Goal: Transaction & Acquisition: Purchase product/service

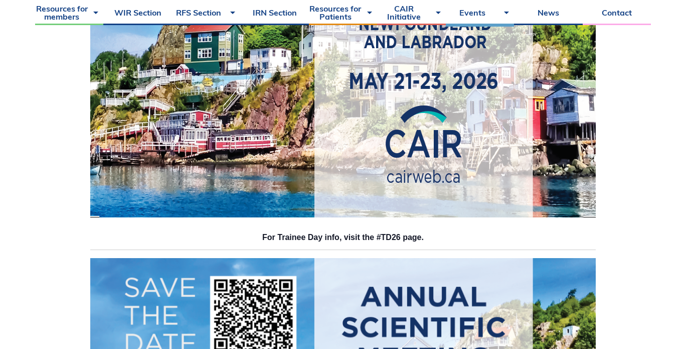
scroll to position [404, 0]
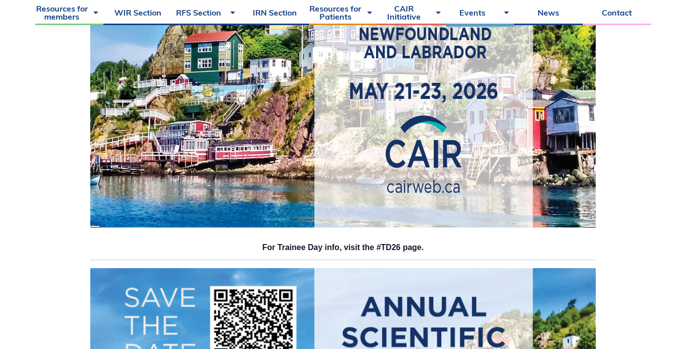
drag, startPoint x: 690, startPoint y: 26, endPoint x: 690, endPoint y: 58, distance: 32.6
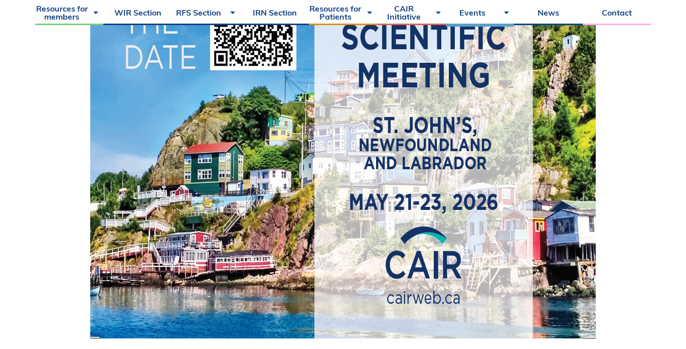
scroll to position [0, 0]
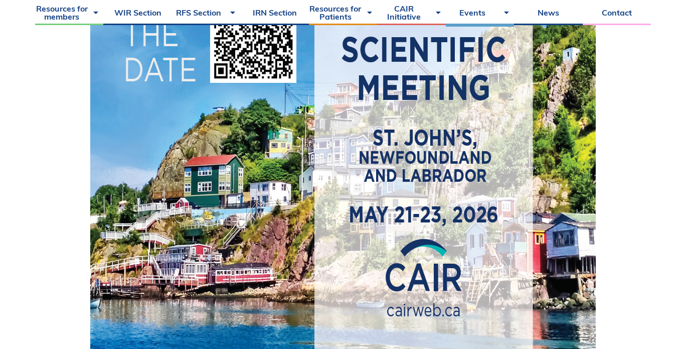
scroll to position [284, 0]
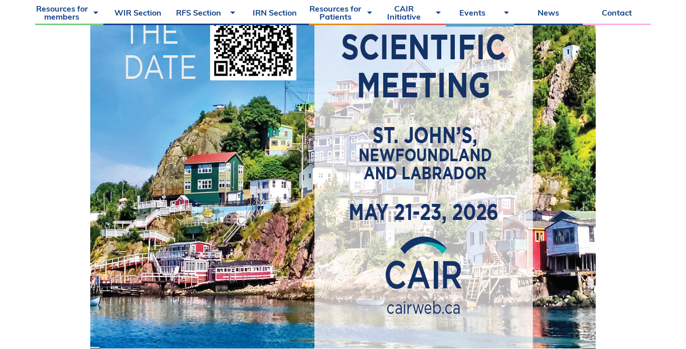
click at [353, 149] on img at bounding box center [343, 154] width 506 height 388
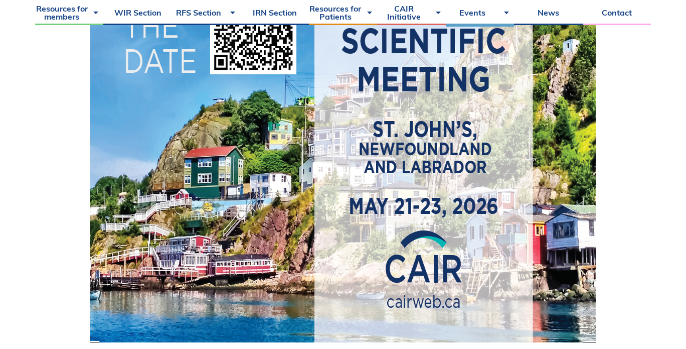
scroll to position [295, 0]
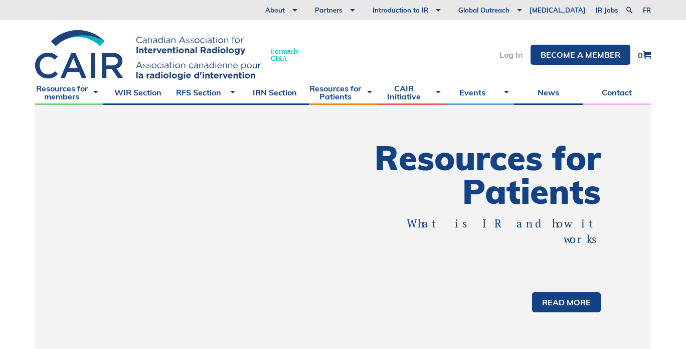
click at [518, 57] on link "Log In" at bounding box center [512, 55] width 24 height 8
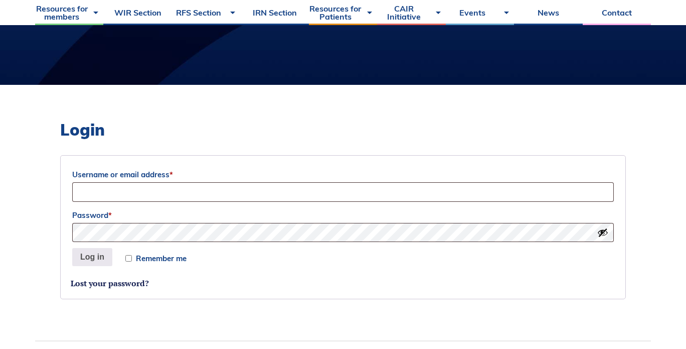
scroll to position [211, 0]
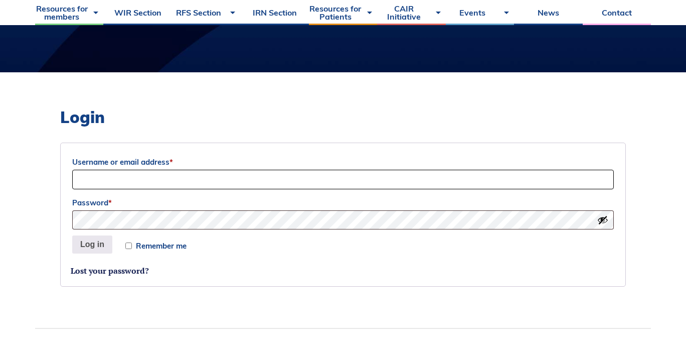
click at [127, 181] on input "Username or email address *" at bounding box center [343, 180] width 542 height 20
type input "kacperdziedzic@hotmail.com"
click at [116, 271] on link "Lost your password?" at bounding box center [110, 270] width 78 height 11
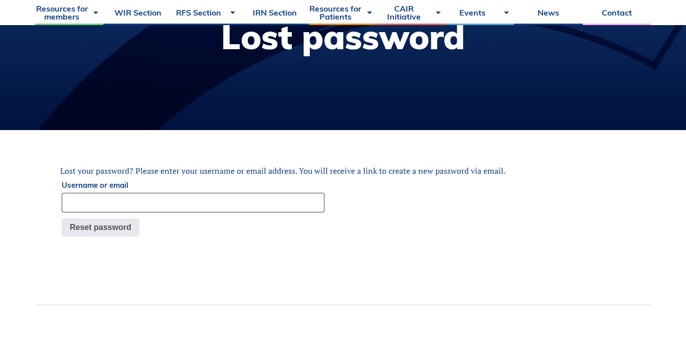
scroll to position [184, 0]
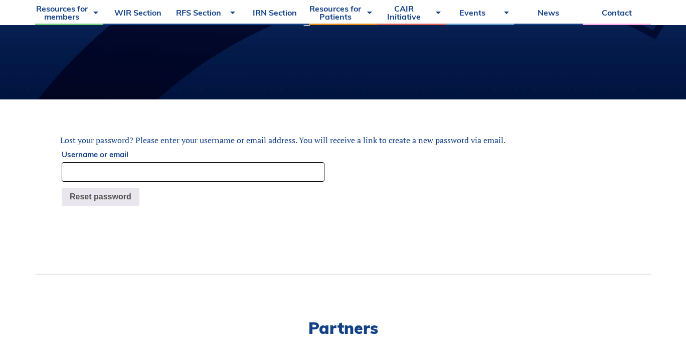
click at [185, 175] on input "Username or email" at bounding box center [193, 172] width 263 height 20
type input "[EMAIL_ADDRESS][DOMAIN_NAME]"
click at [104, 195] on button "Reset password" at bounding box center [101, 197] width 78 height 18
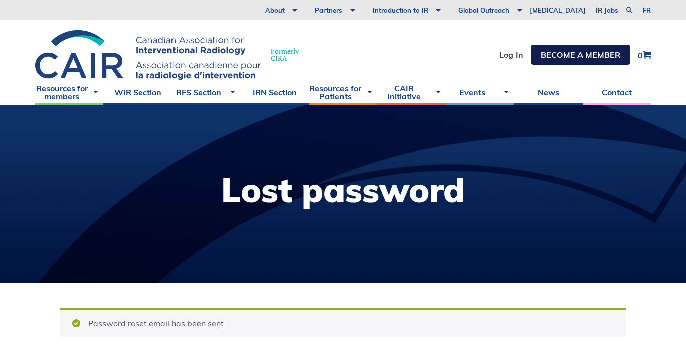
click at [583, 59] on link "Become a member" at bounding box center [581, 55] width 100 height 20
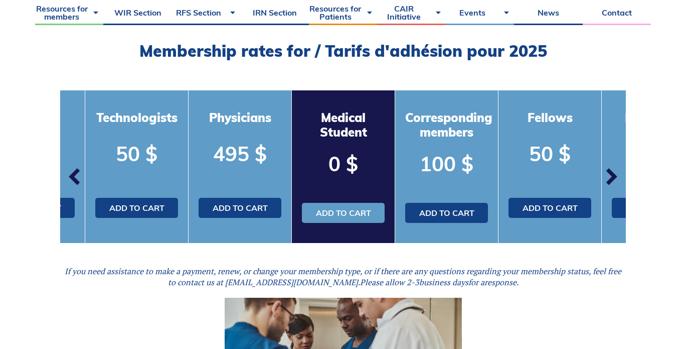
scroll to position [292, 0]
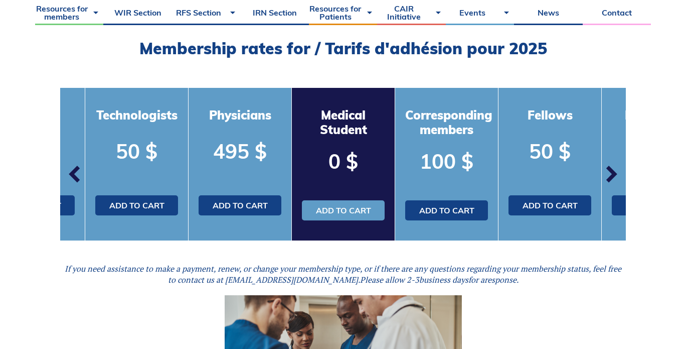
click at [614, 173] on span "button" at bounding box center [611, 174] width 30 height 30
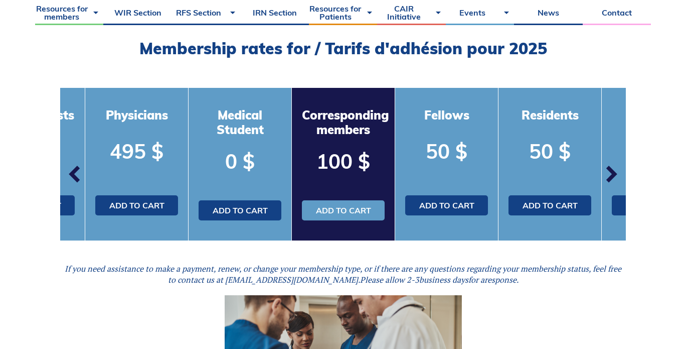
click at [614, 173] on span "button" at bounding box center [611, 174] width 30 height 30
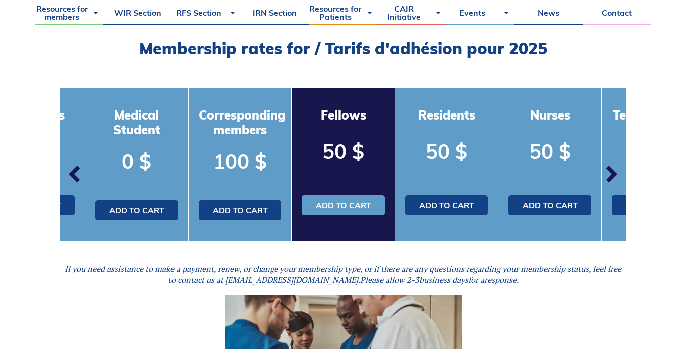
click at [614, 173] on span "button" at bounding box center [611, 174] width 30 height 30
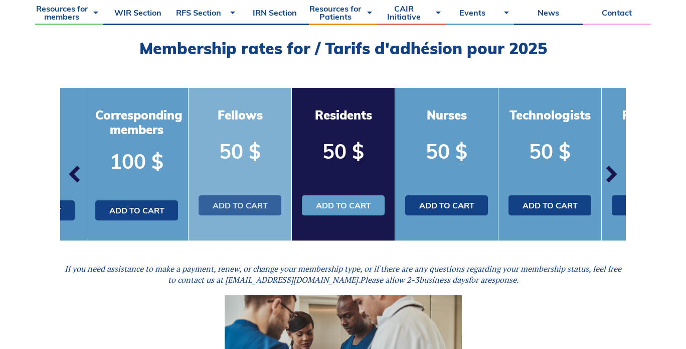
click at [227, 203] on link "Add to cart" at bounding box center [240, 205] width 83 height 20
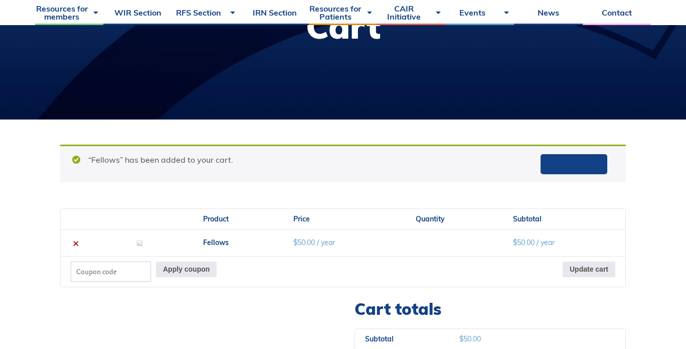
scroll to position [163, 0]
